Goal: Find specific page/section

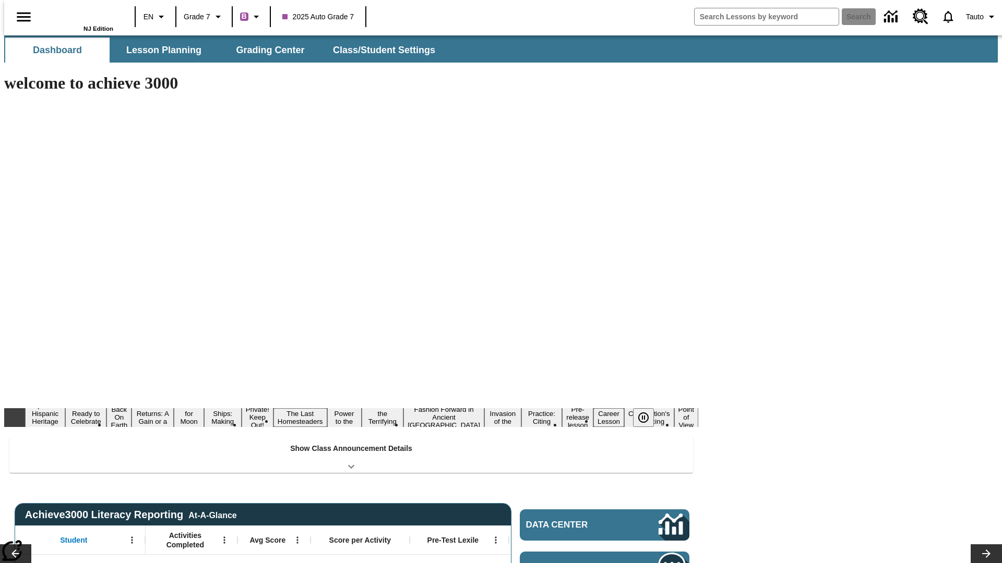
type input "-1"
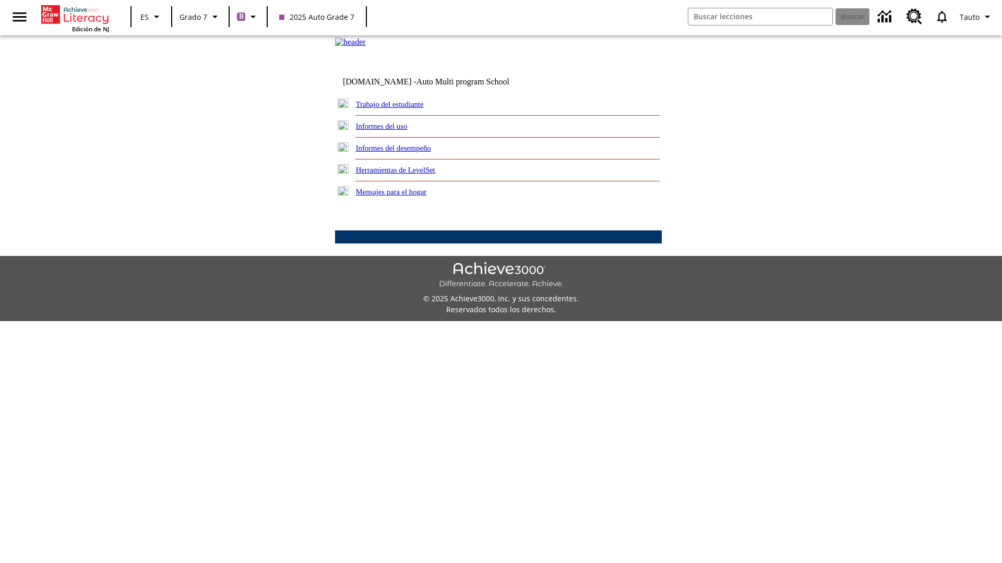
click at [402, 109] on link "Trabajo del estudiante" at bounding box center [390, 104] width 68 height 8
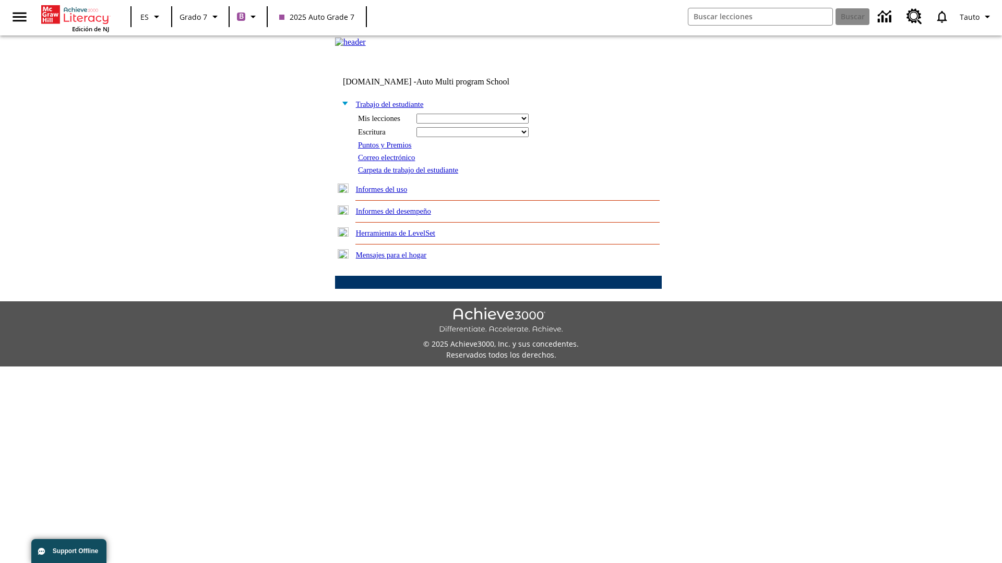
click at [390, 162] on link "Correo electrónico" at bounding box center [386, 157] width 57 height 8
